Goal: Task Accomplishment & Management: Use online tool/utility

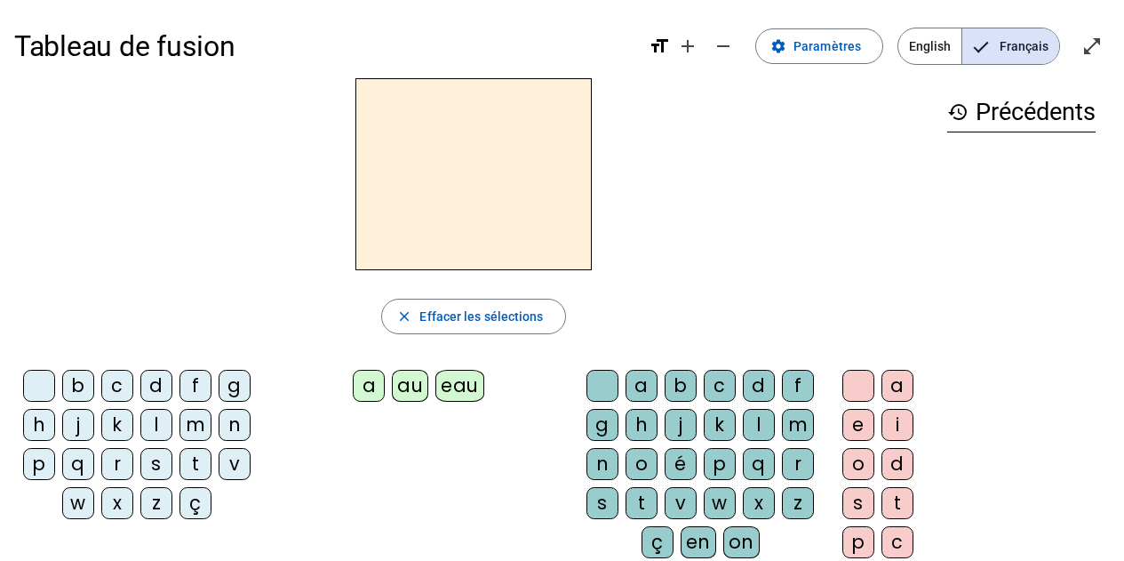
scroll to position [84, 0]
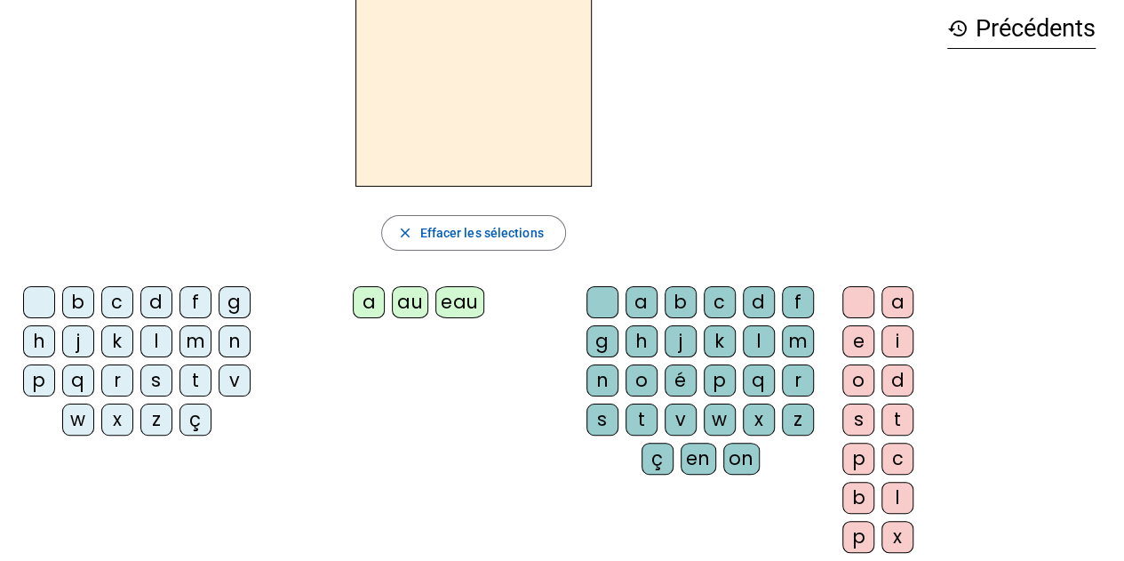
click at [235, 379] on div "v" at bounding box center [235, 380] width 32 height 32
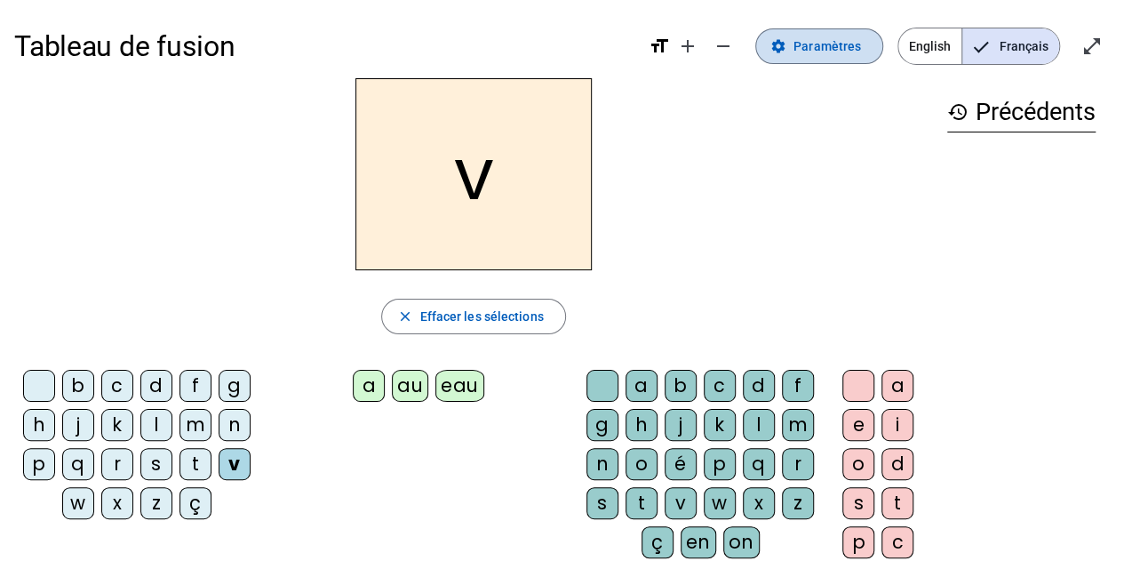
click at [816, 47] on span "Paramètres" at bounding box center [828, 46] width 68 height 21
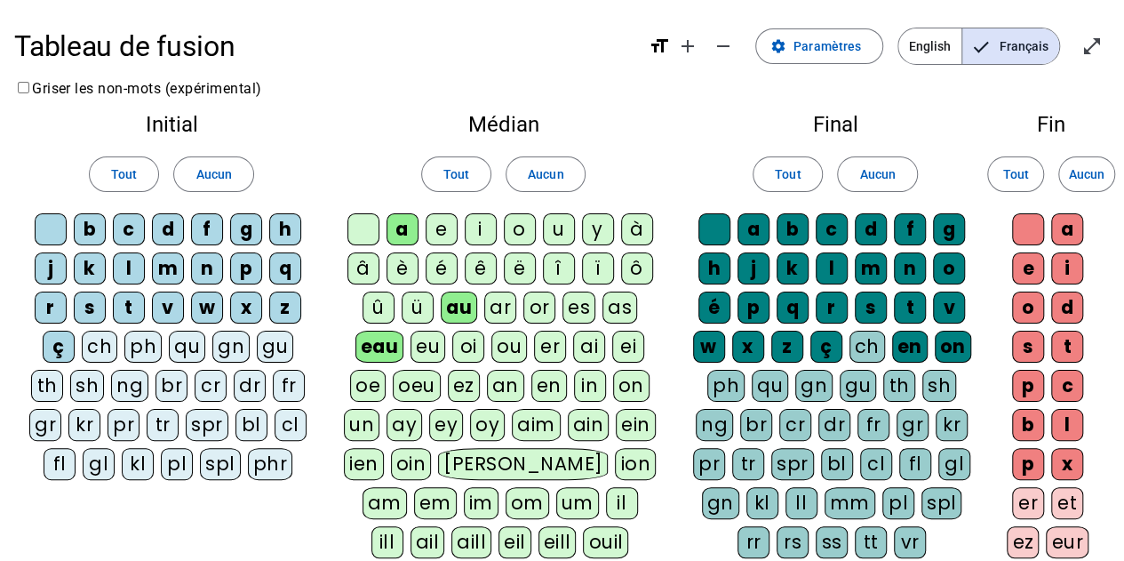
click at [513, 337] on div "ou" at bounding box center [509, 347] width 36 height 32
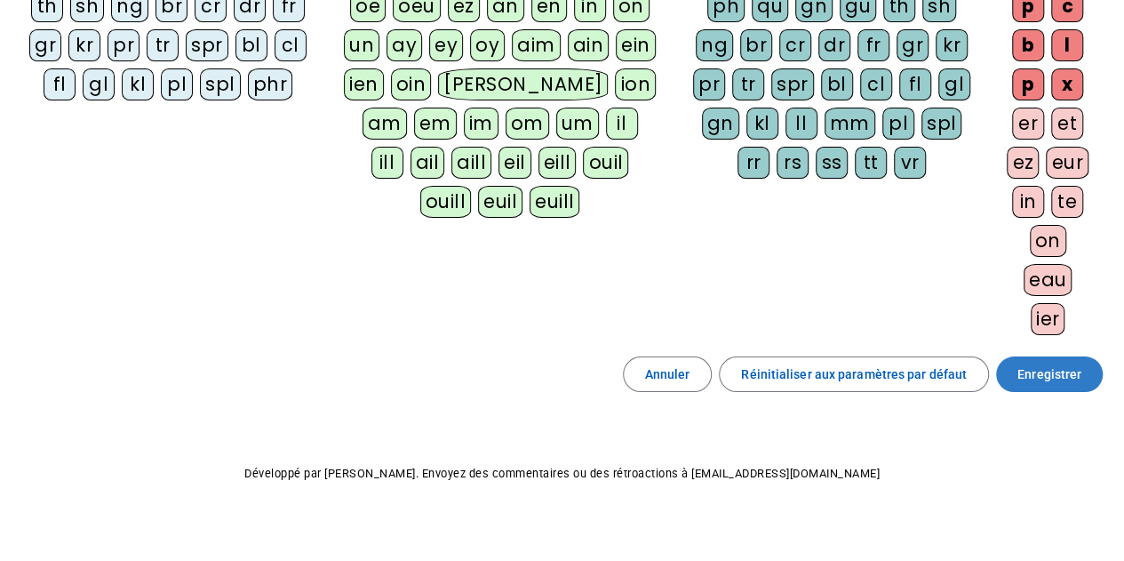
click at [1065, 363] on span "Enregistrer" at bounding box center [1050, 373] width 64 height 21
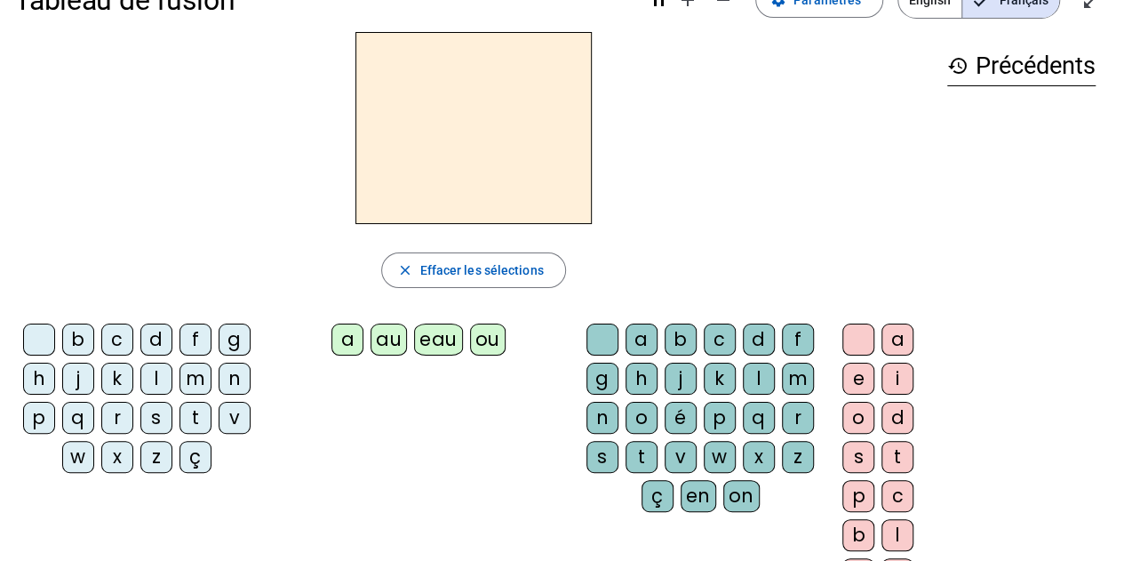
scroll to position [41, 0]
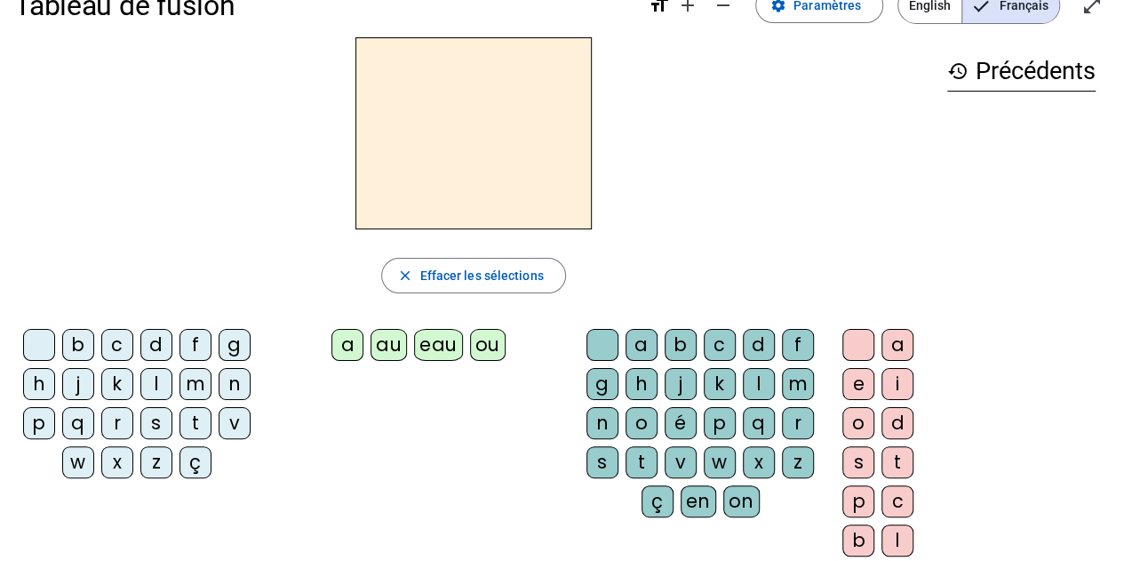
click at [233, 419] on div "v" at bounding box center [235, 423] width 32 height 32
click at [492, 336] on div "ou" at bounding box center [488, 345] width 36 height 32
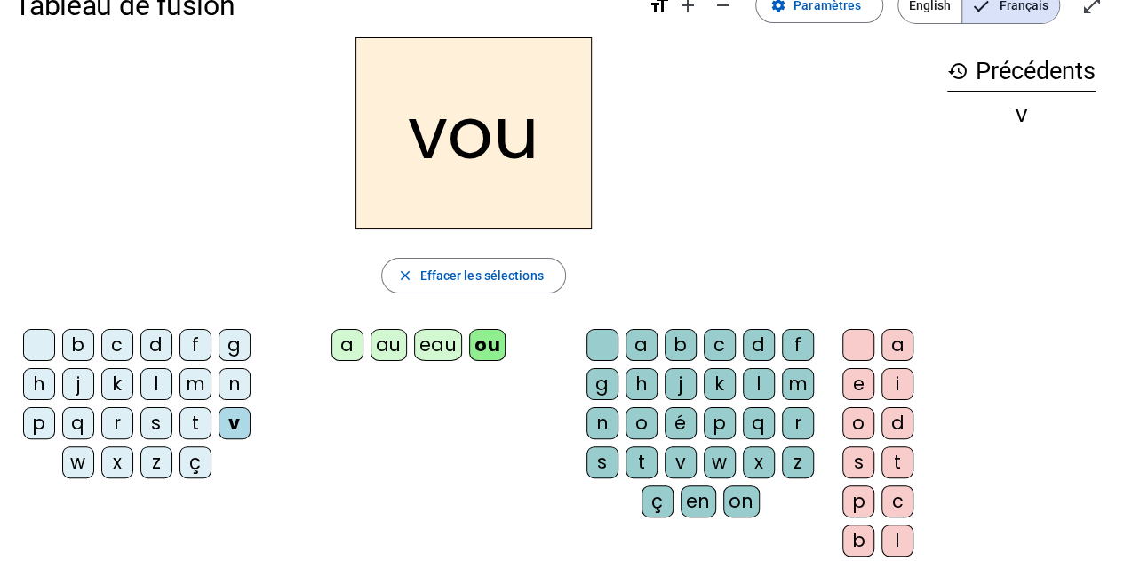
click at [855, 454] on div "s" at bounding box center [859, 462] width 32 height 32
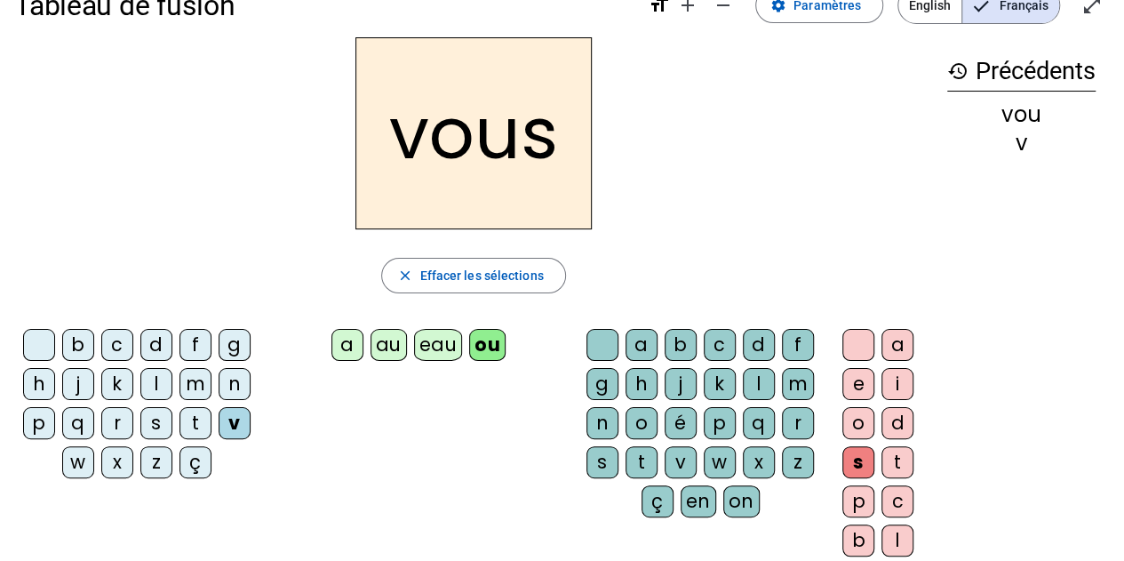
click at [153, 422] on div "s" at bounding box center [156, 423] width 32 height 32
drag, startPoint x: 866, startPoint y: 379, endPoint x: 883, endPoint y: 379, distance: 17.8
click at [866, 379] on div "e" at bounding box center [859, 384] width 32 height 32
